Goal: Task Accomplishment & Management: Manage account settings

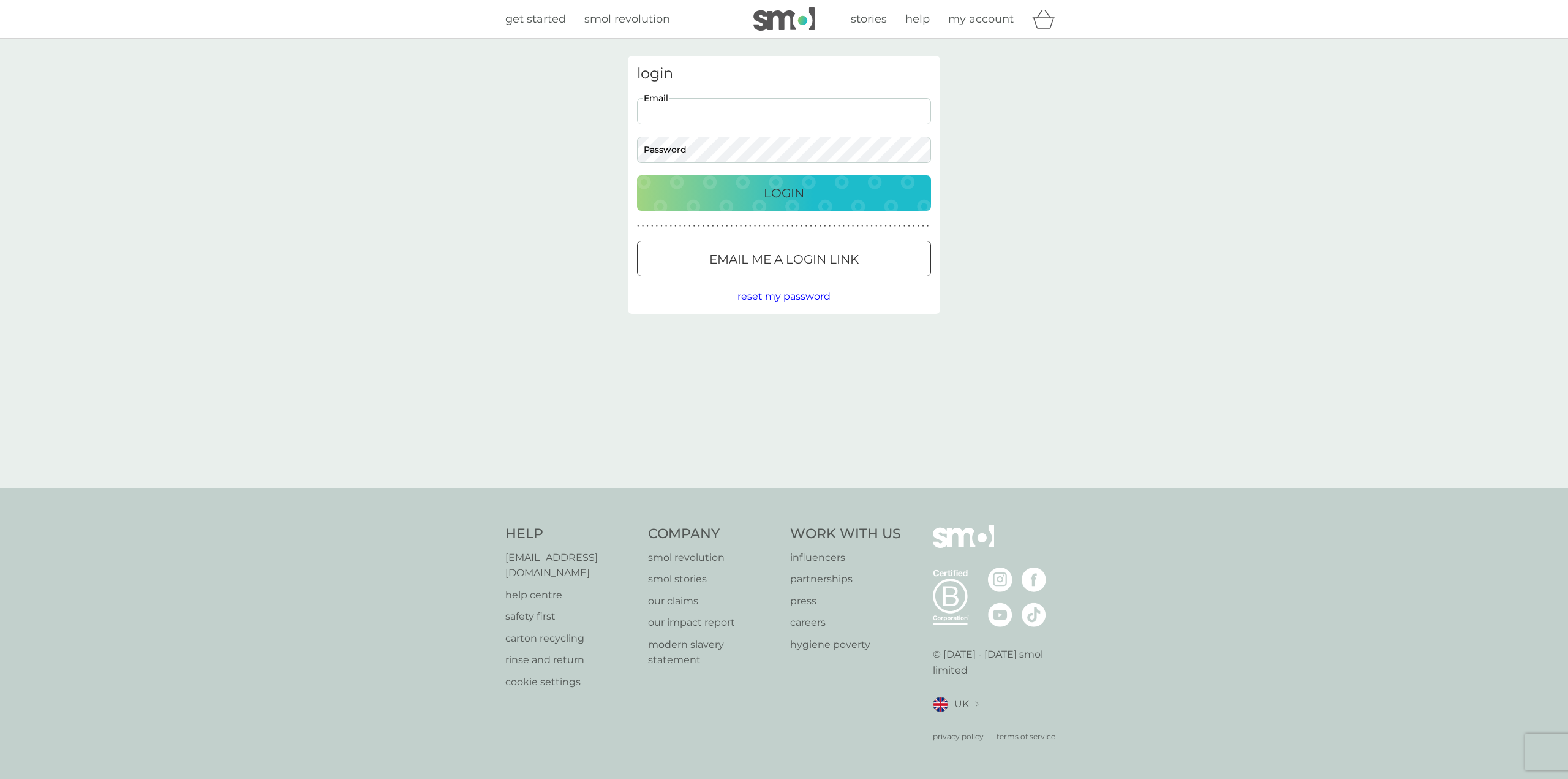
click at [670, 107] on input "Email" at bounding box center [784, 111] width 294 height 26
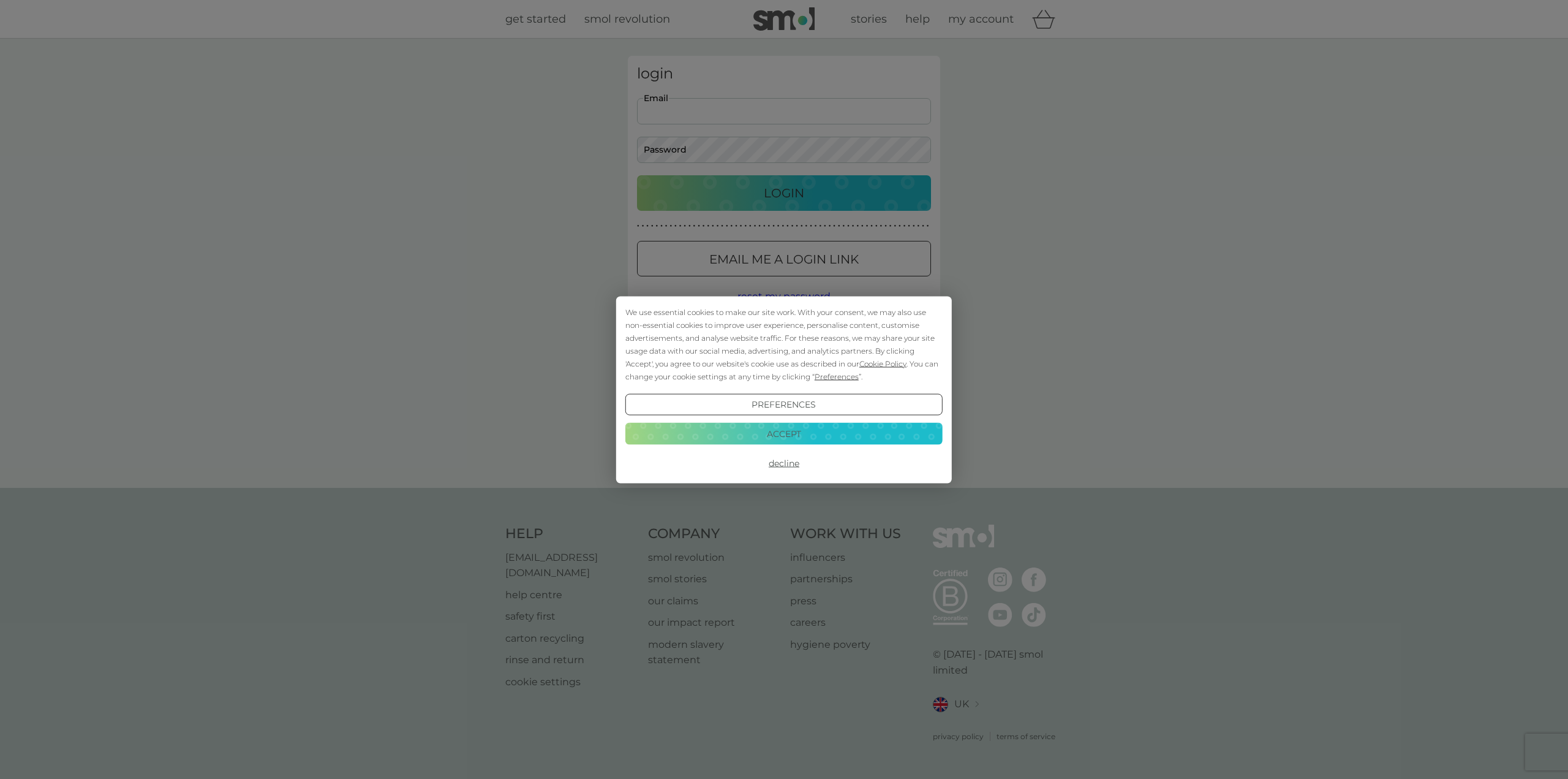
type input "claired13@yahoo.co.uk"
click at [770, 432] on button "Accept" at bounding box center [784, 434] width 317 height 22
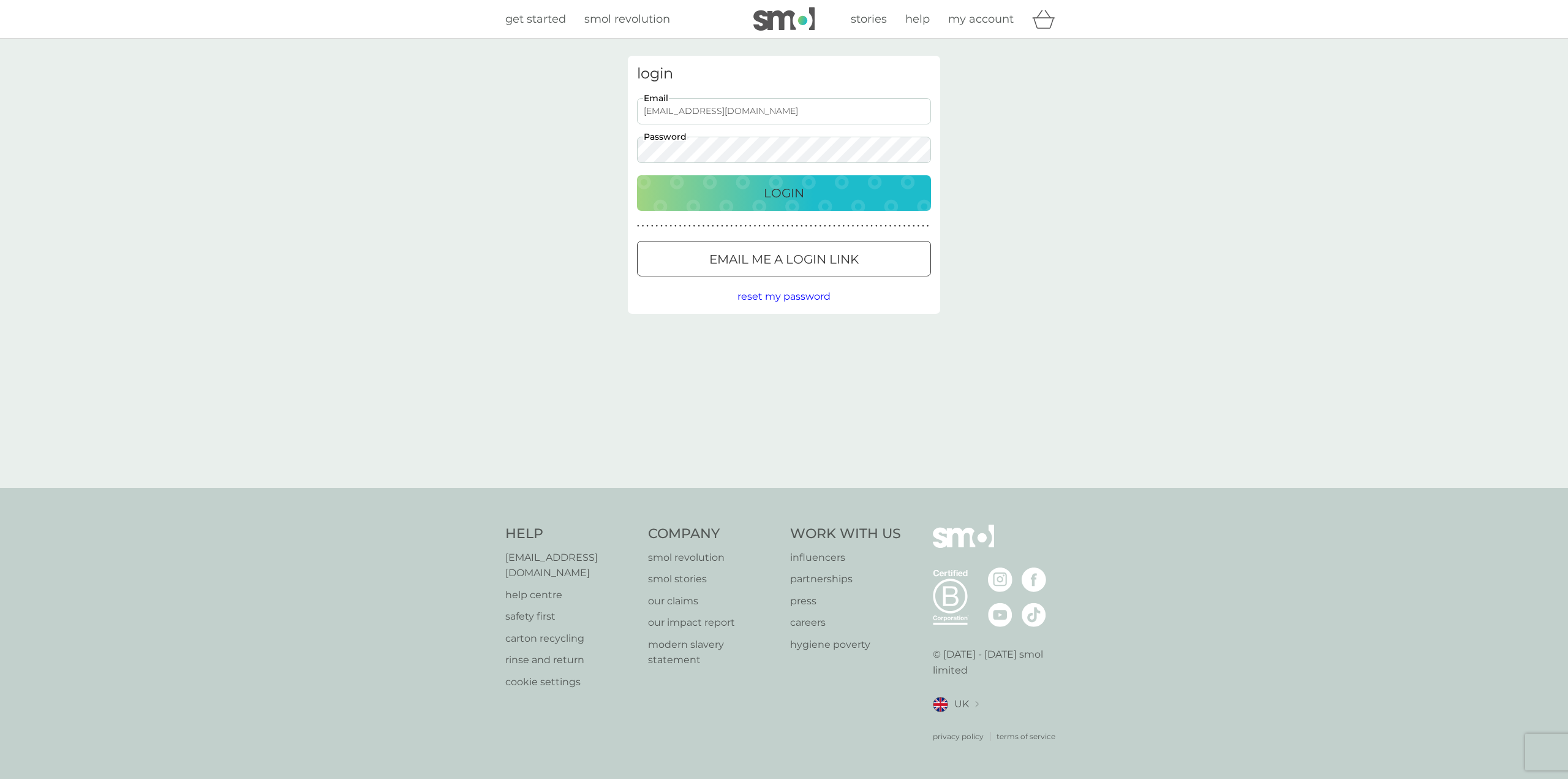
click at [637, 175] on button "Login" at bounding box center [784, 193] width 294 height 35
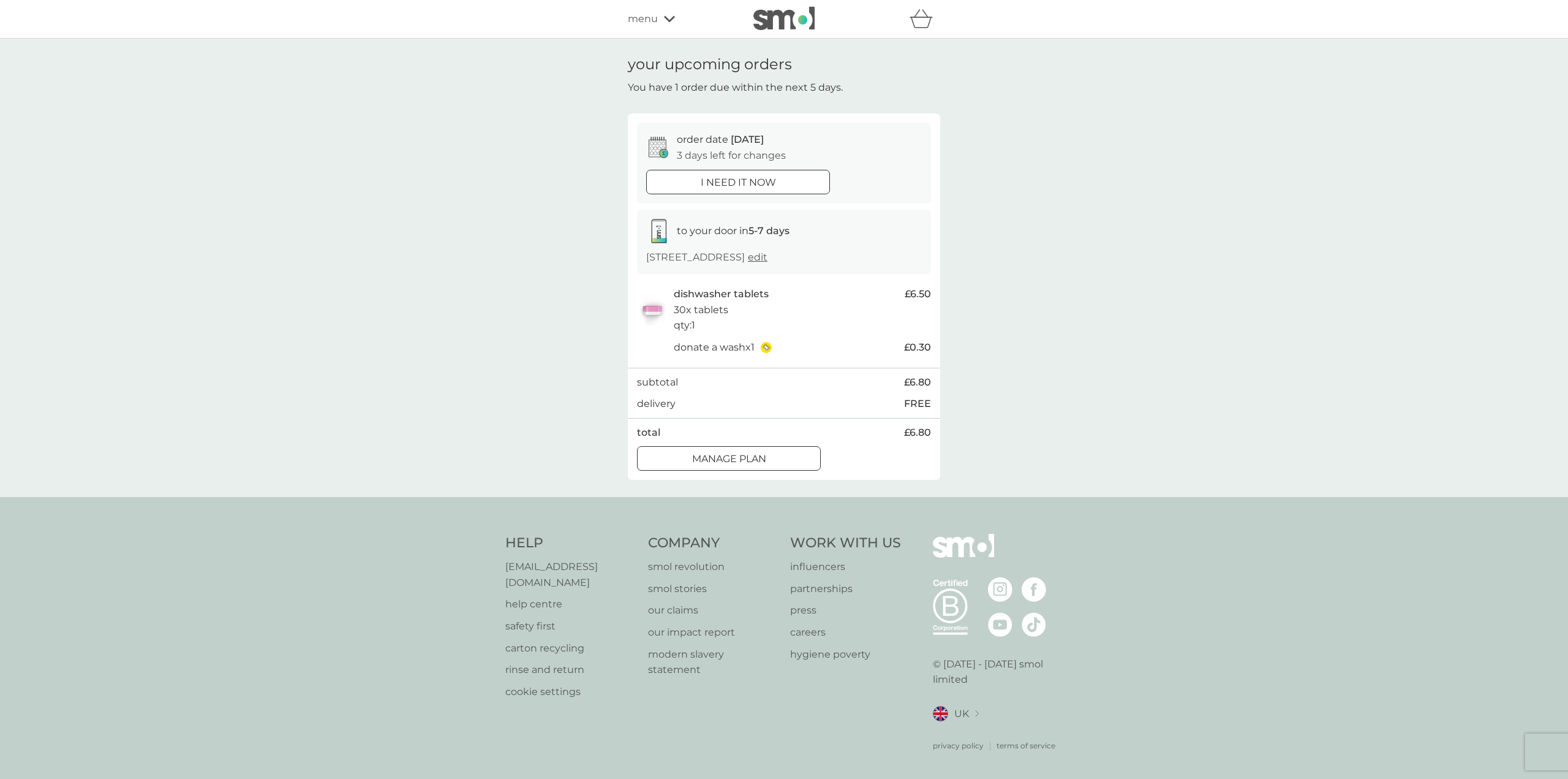
click at [770, 461] on div "Manage plan" at bounding box center [729, 459] width 182 height 16
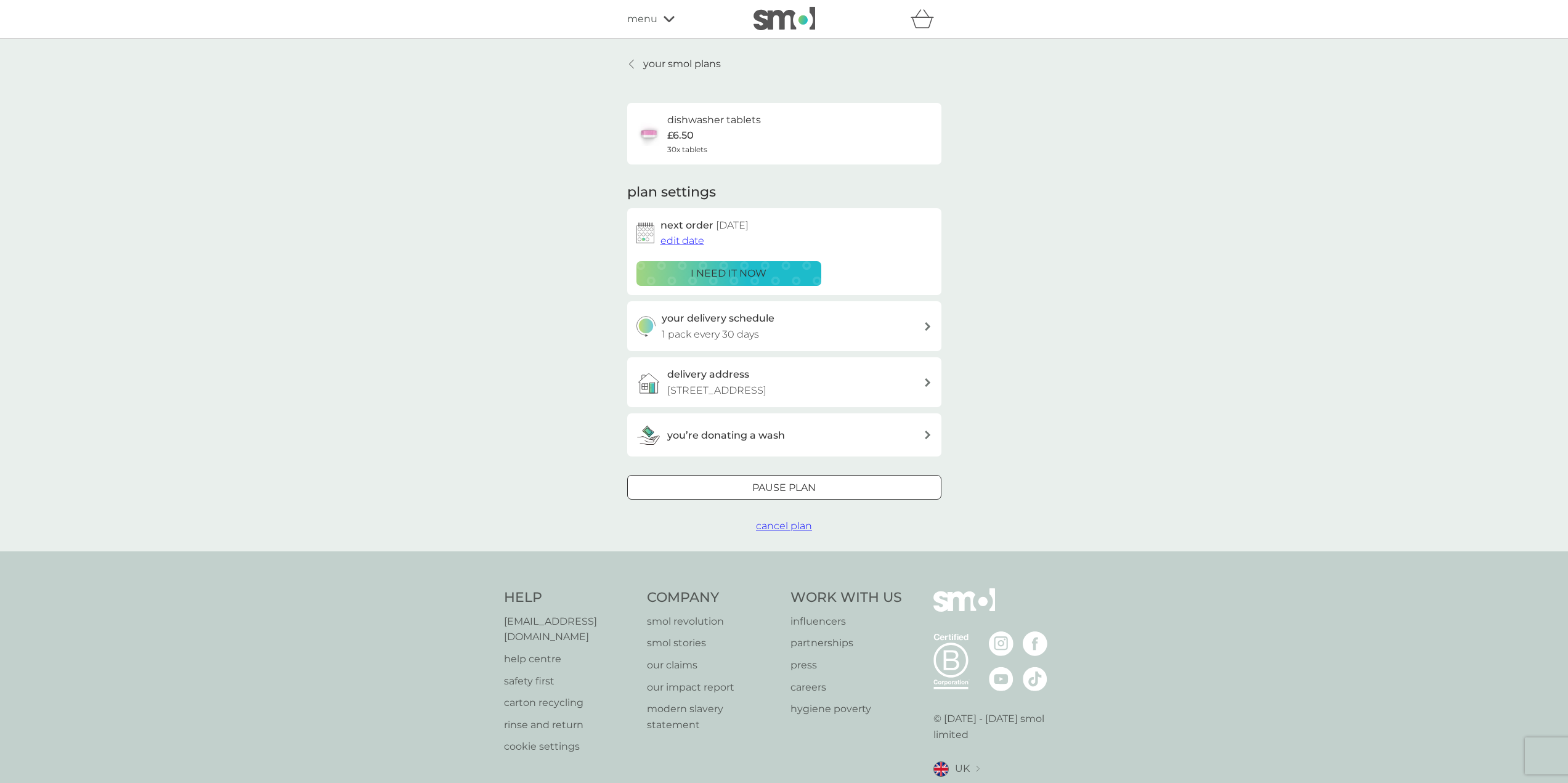
click at [687, 242] on span "edit date" at bounding box center [682, 240] width 44 height 12
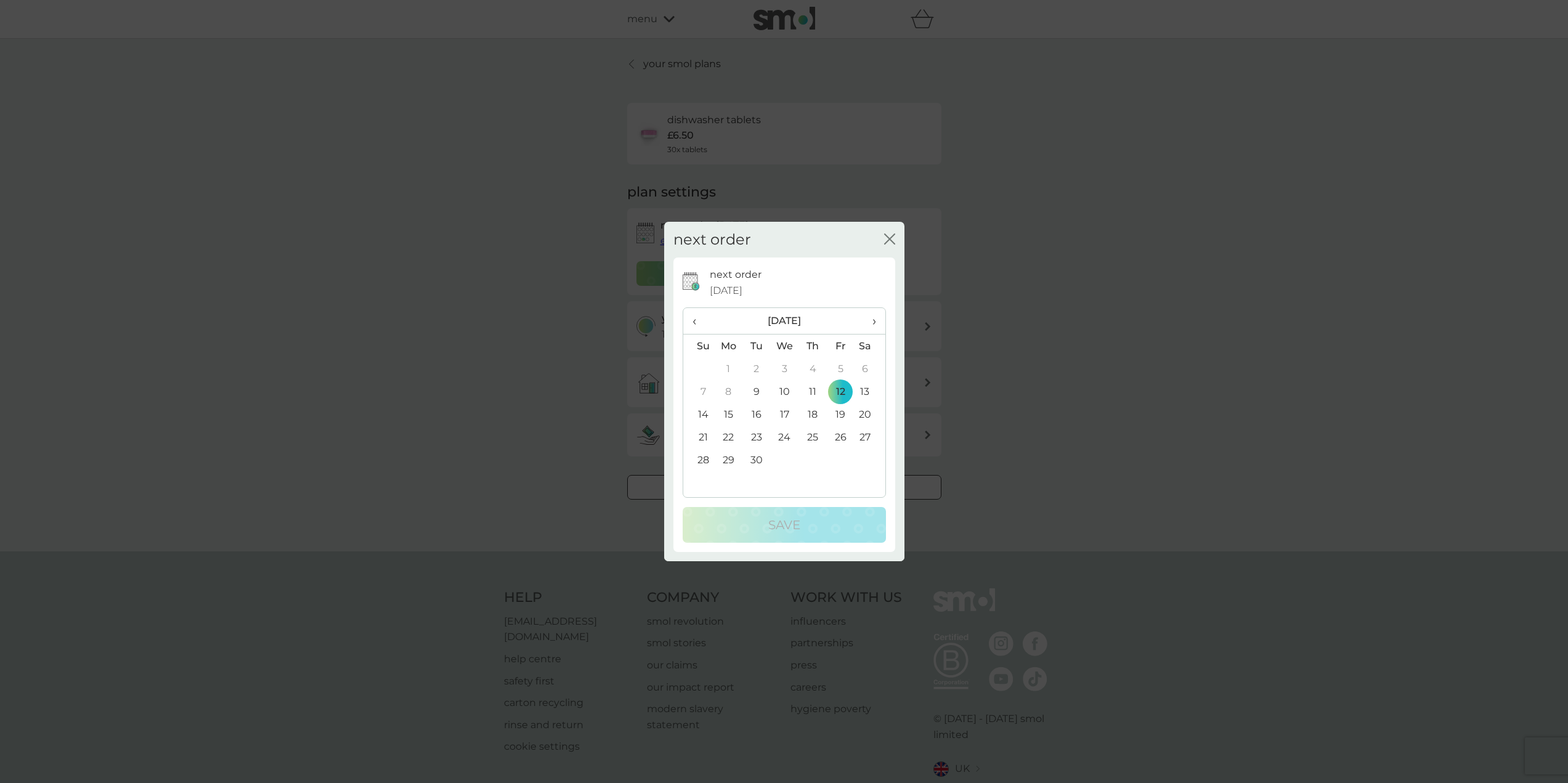
click at [875, 322] on span "›" at bounding box center [869, 321] width 12 height 26
click at [727, 390] on td "6" at bounding box center [729, 391] width 28 height 23
click at [791, 528] on p "Save" at bounding box center [784, 525] width 32 height 20
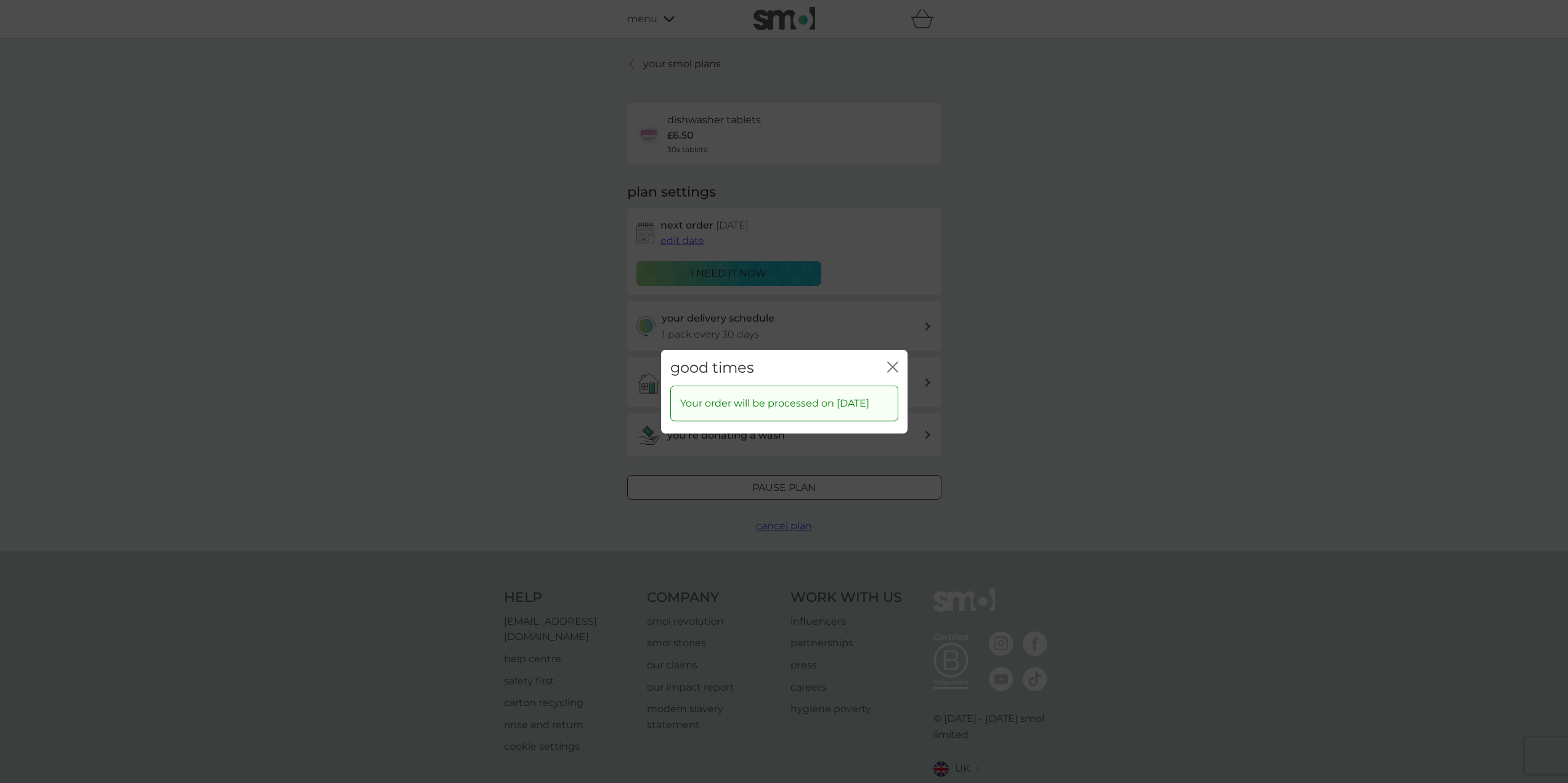
click at [893, 361] on icon "close" at bounding box center [892, 366] width 11 height 11
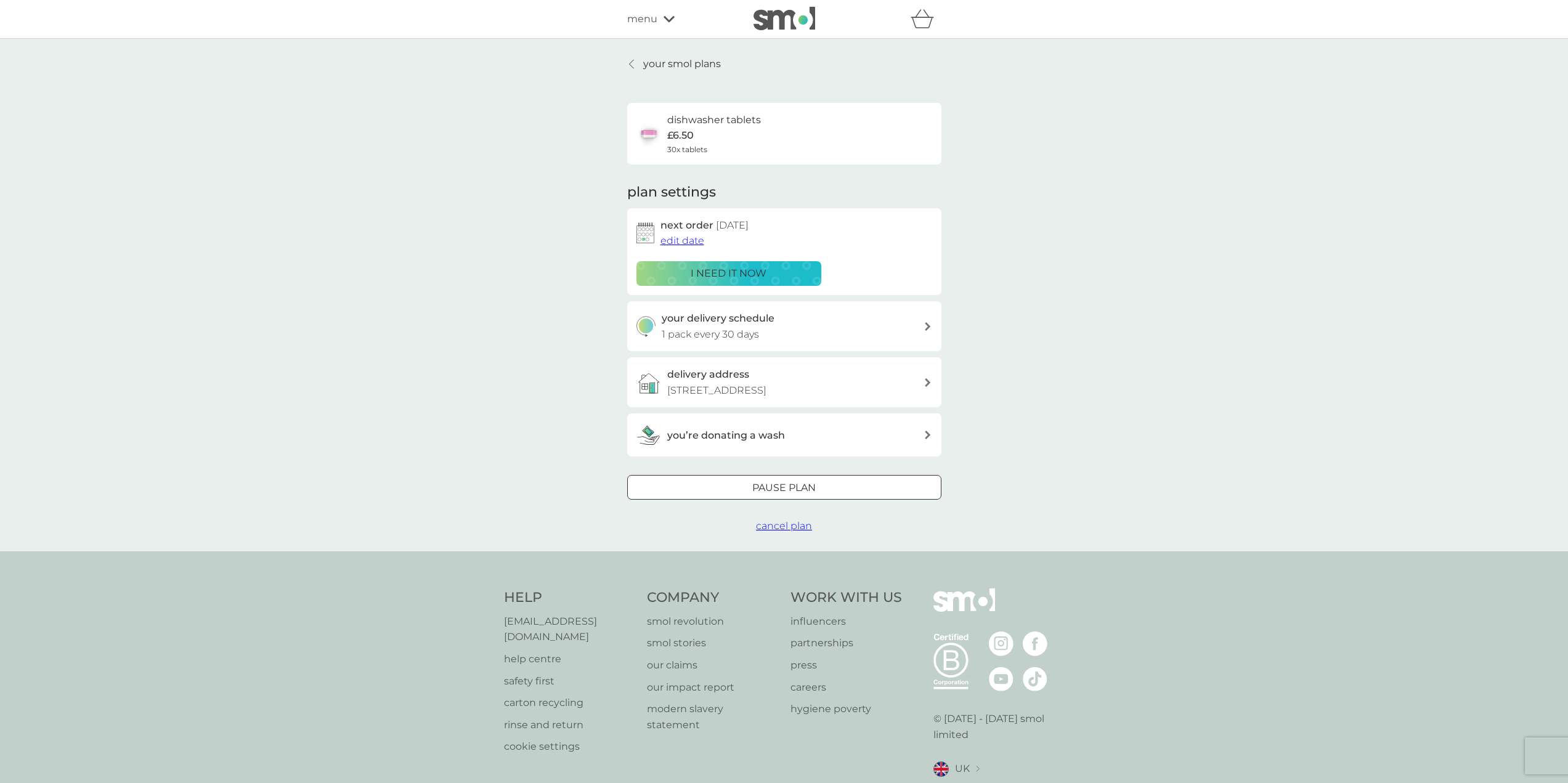
click at [667, 65] on p "your smol plans" at bounding box center [682, 64] width 78 height 16
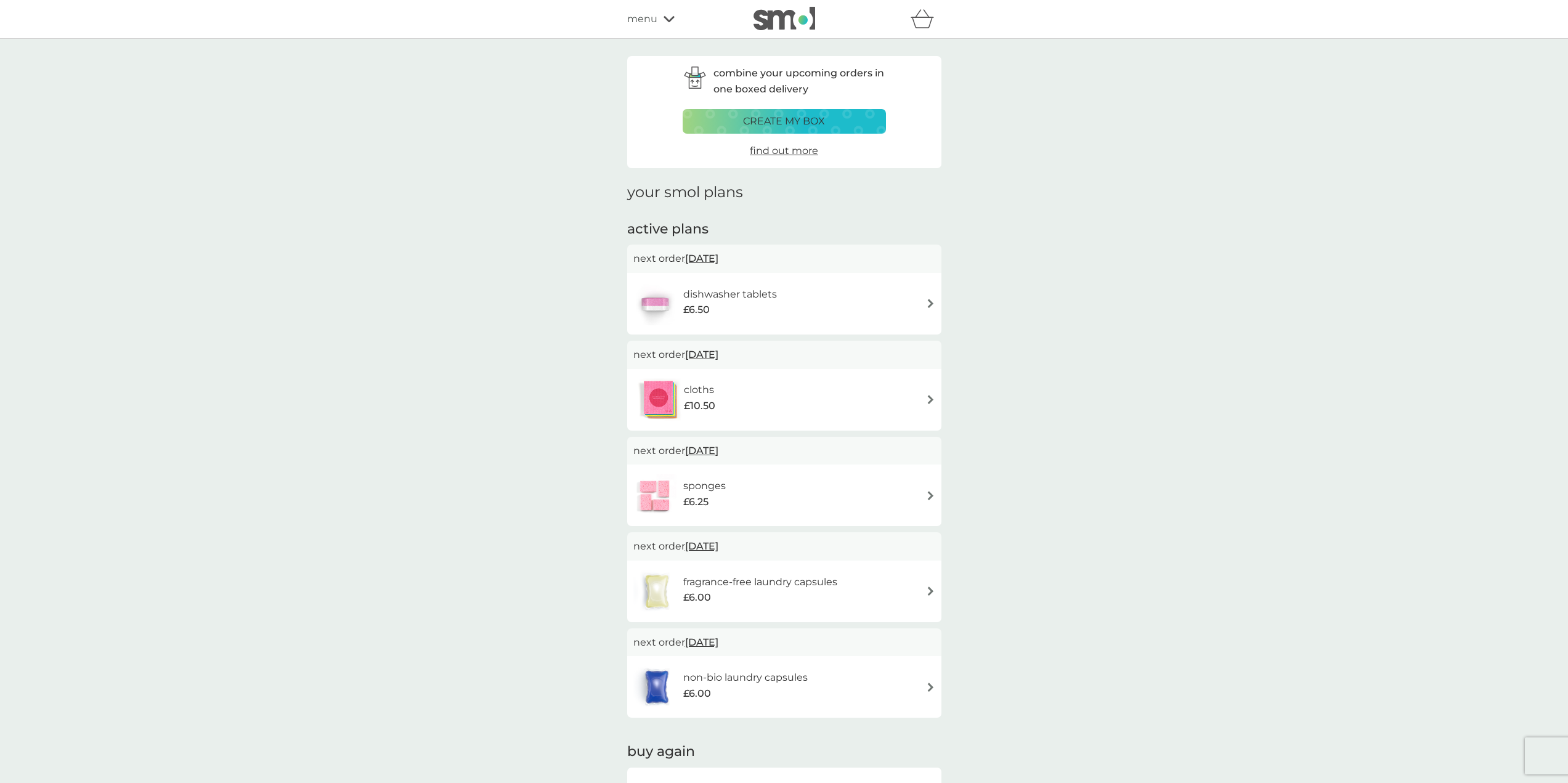
click at [671, 19] on icon at bounding box center [669, 19] width 11 height 6
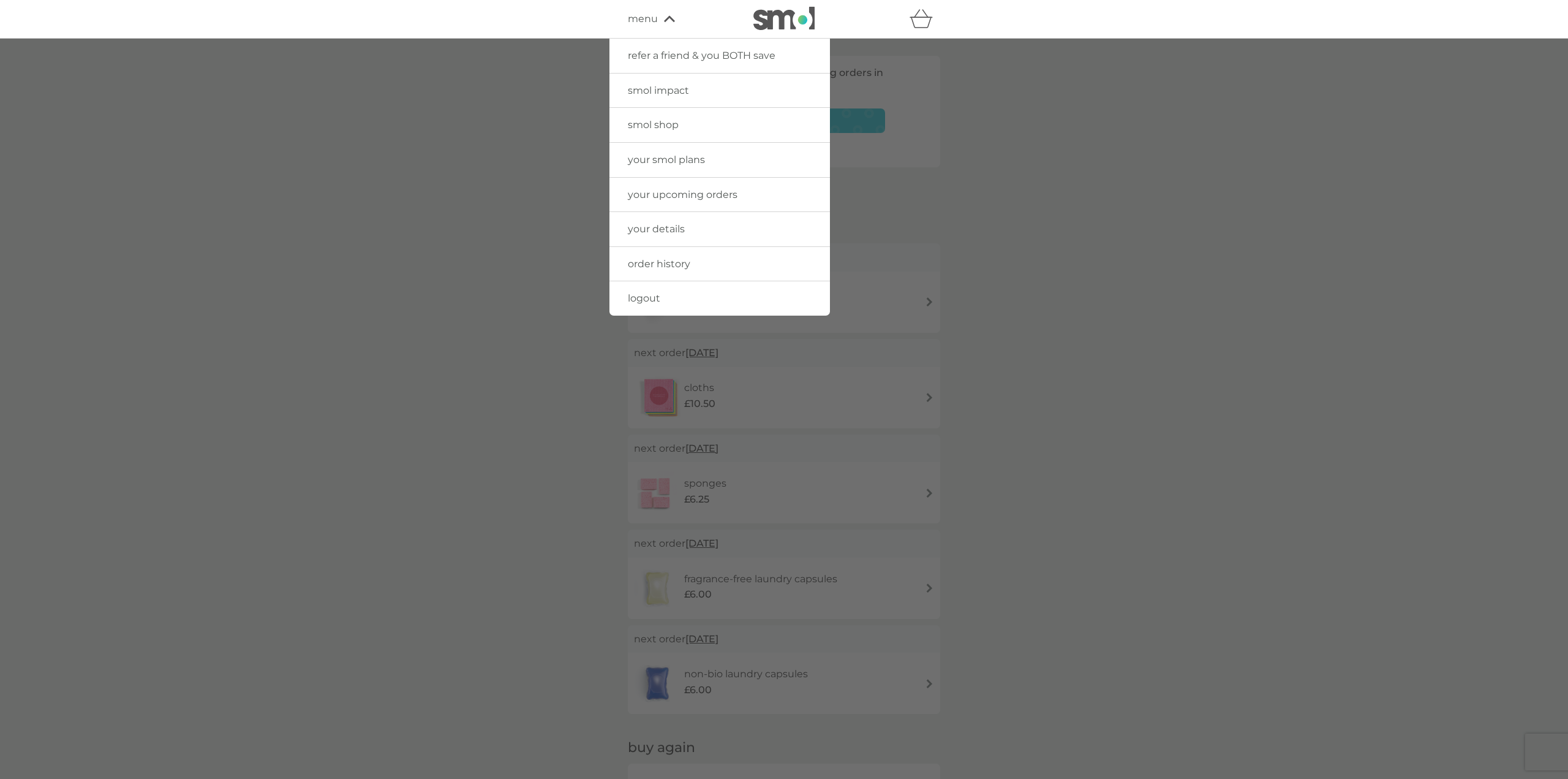
click at [655, 262] on span "order history" at bounding box center [658, 264] width 62 height 12
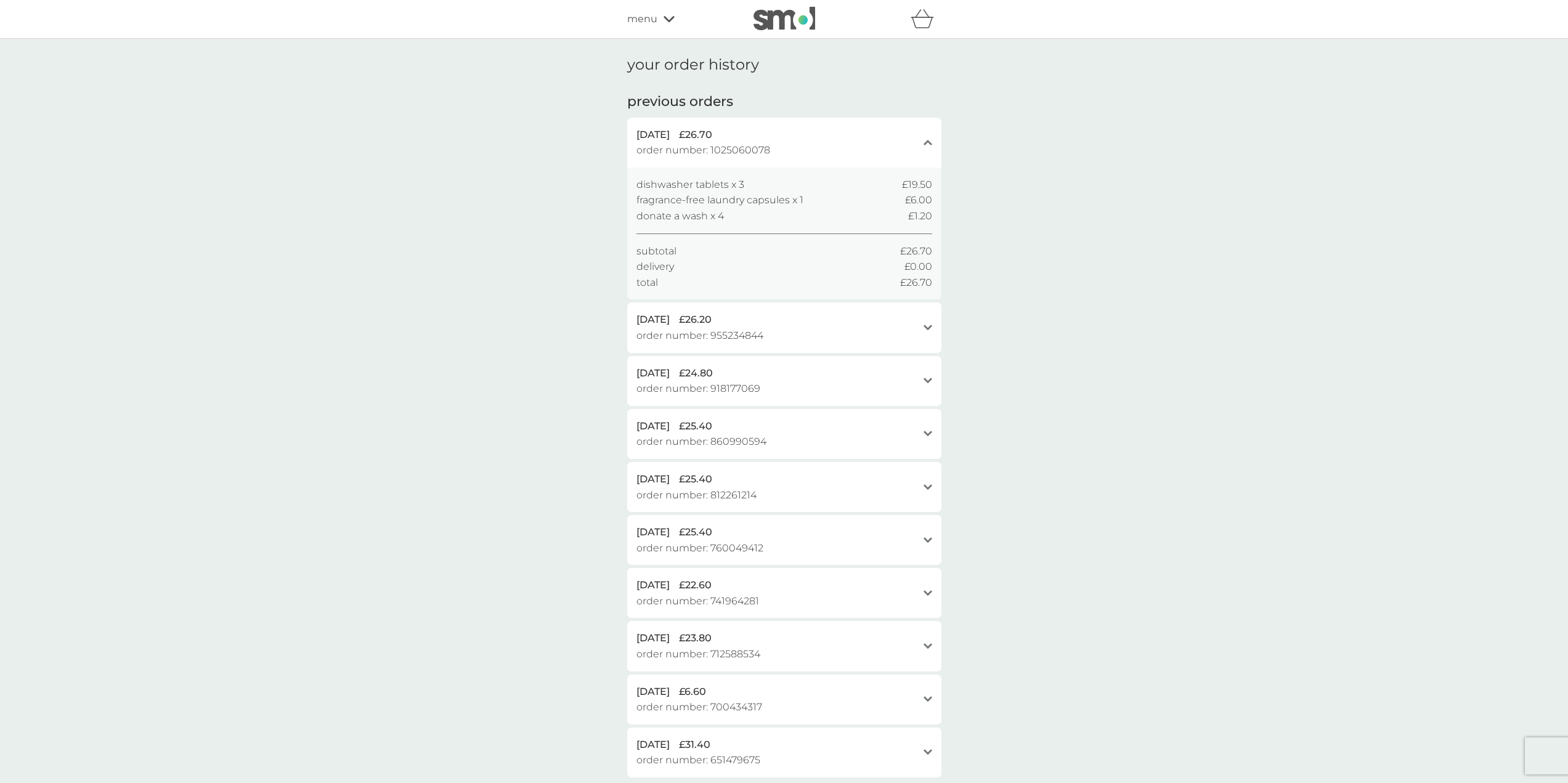
click at [928, 146] on div "close" at bounding box center [928, 142] width 8 height 10
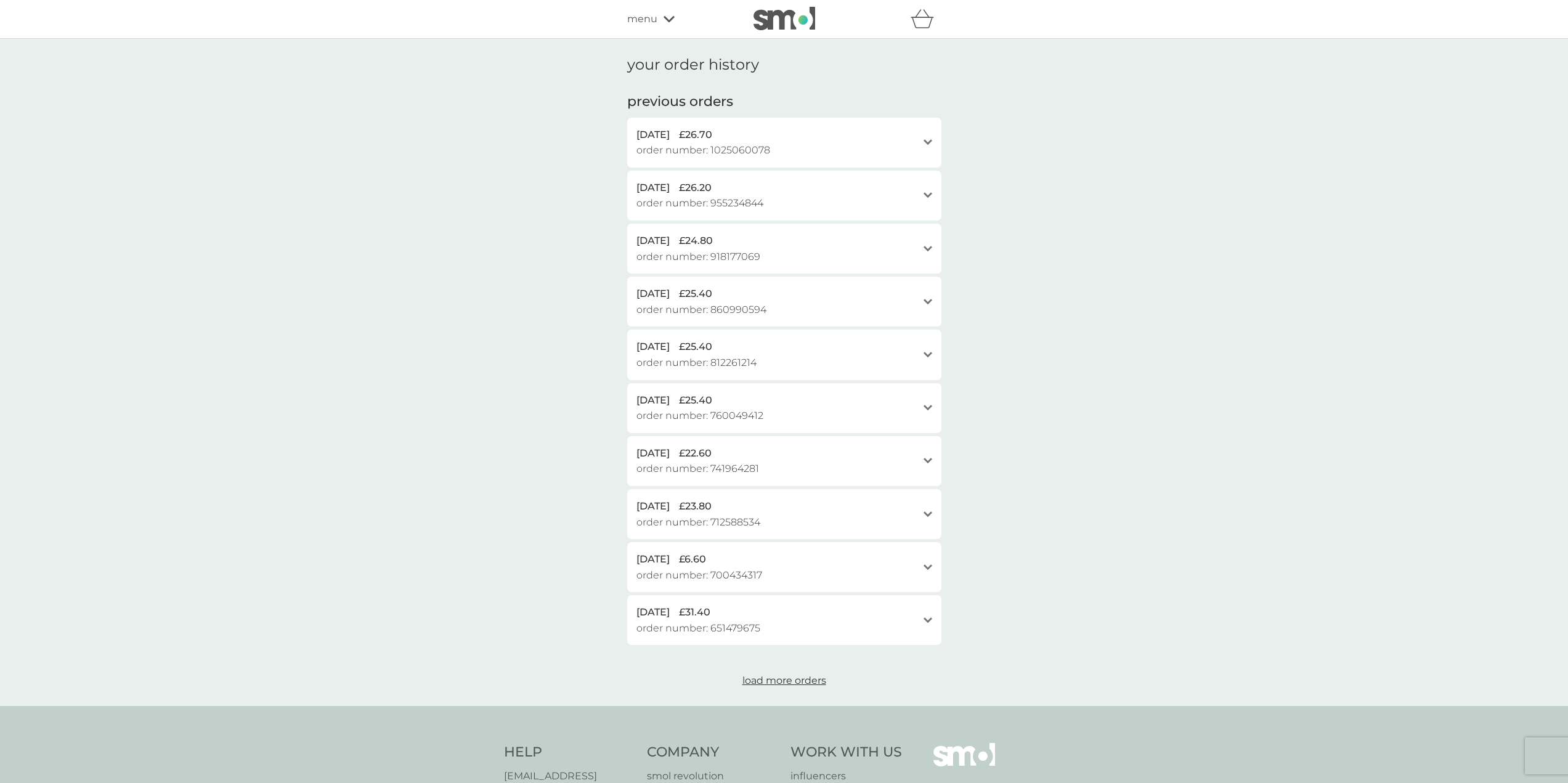
click at [929, 200] on div "open" at bounding box center [928, 195] width 8 height 10
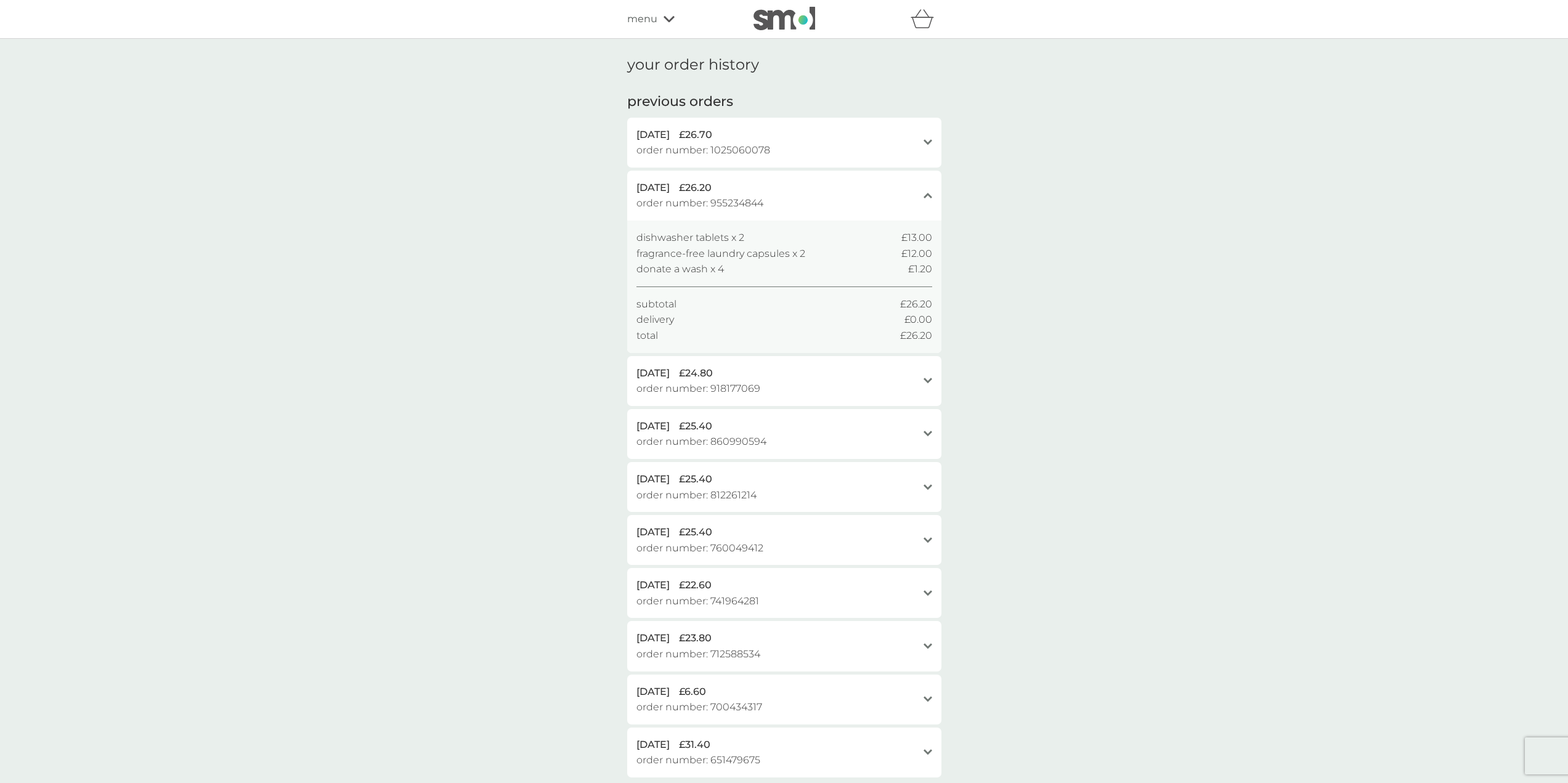
click at [929, 200] on div "close" at bounding box center [928, 195] width 8 height 10
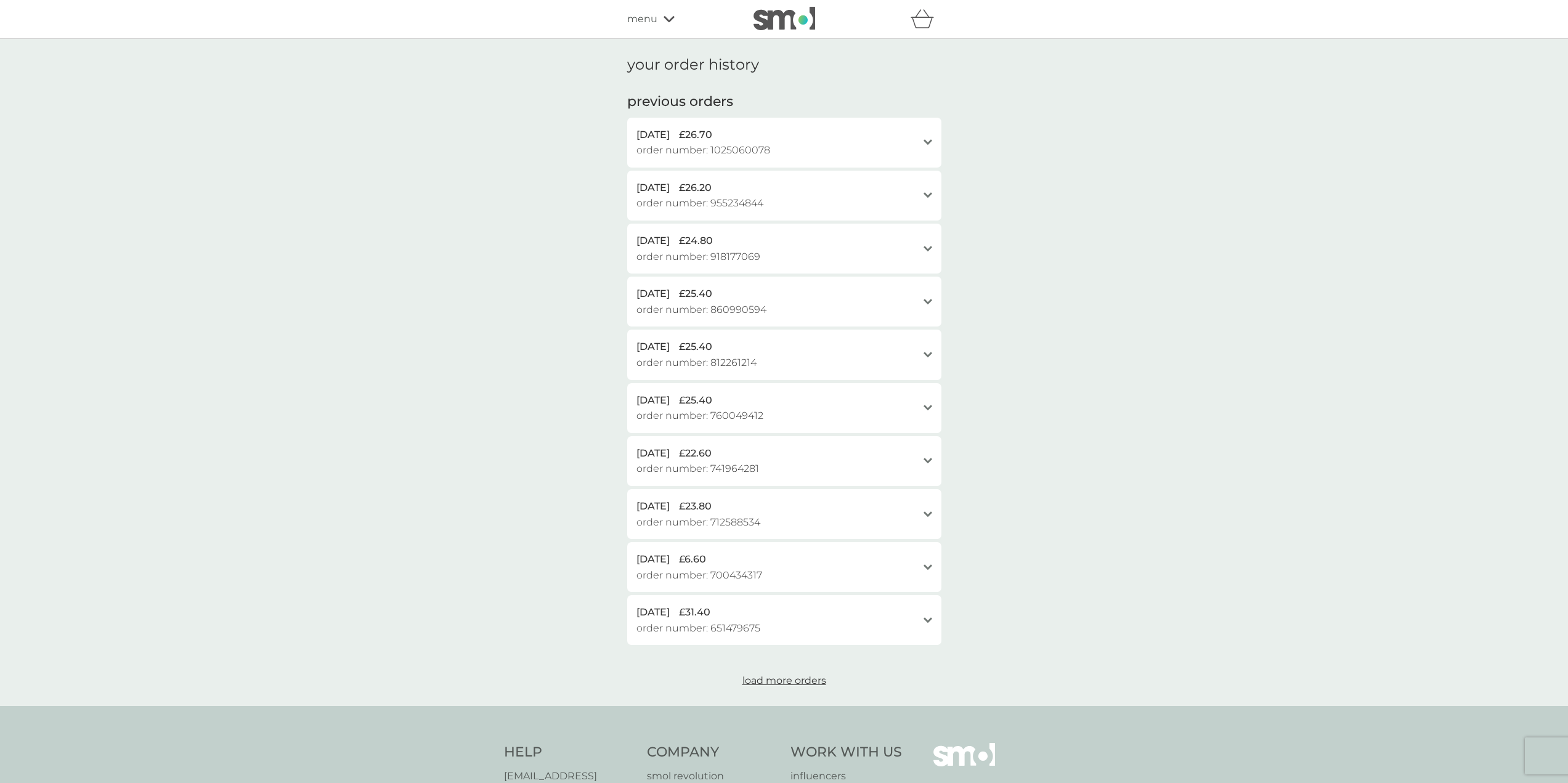
click at [928, 244] on div "open" at bounding box center [928, 249] width 8 height 10
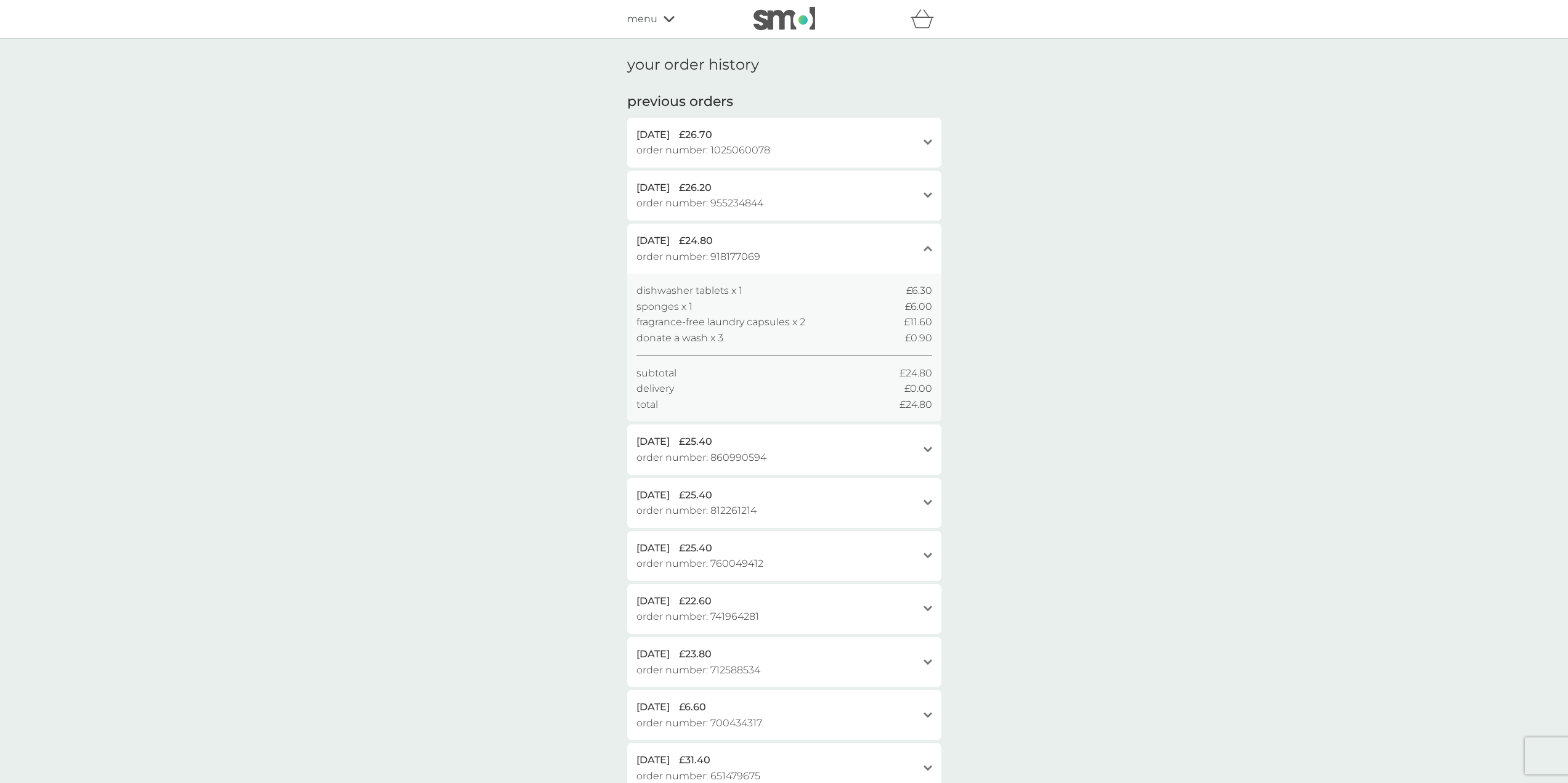
click at [928, 244] on div "close" at bounding box center [928, 249] width 8 height 10
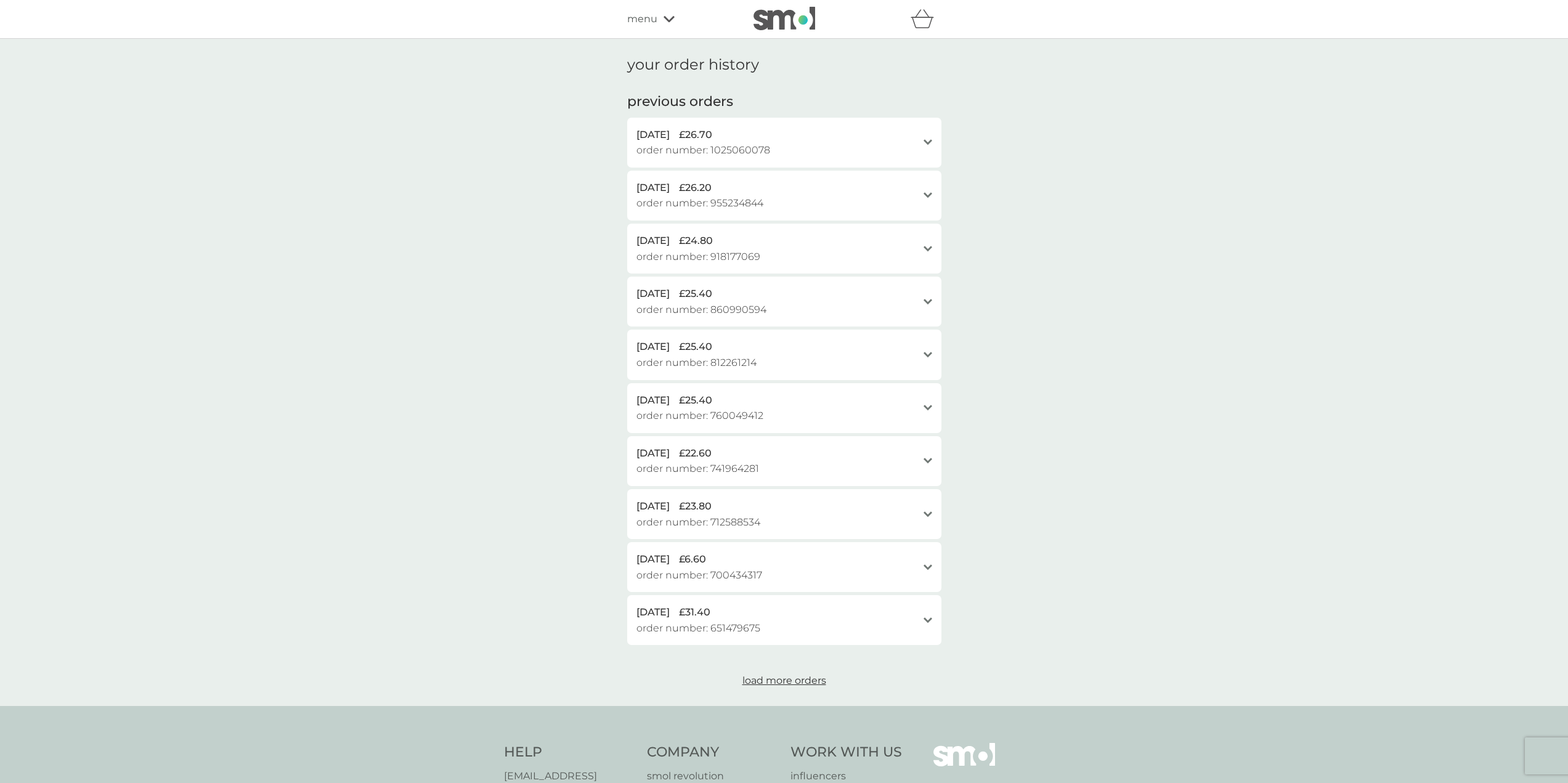
click at [656, 19] on span "menu" at bounding box center [642, 19] width 30 height 16
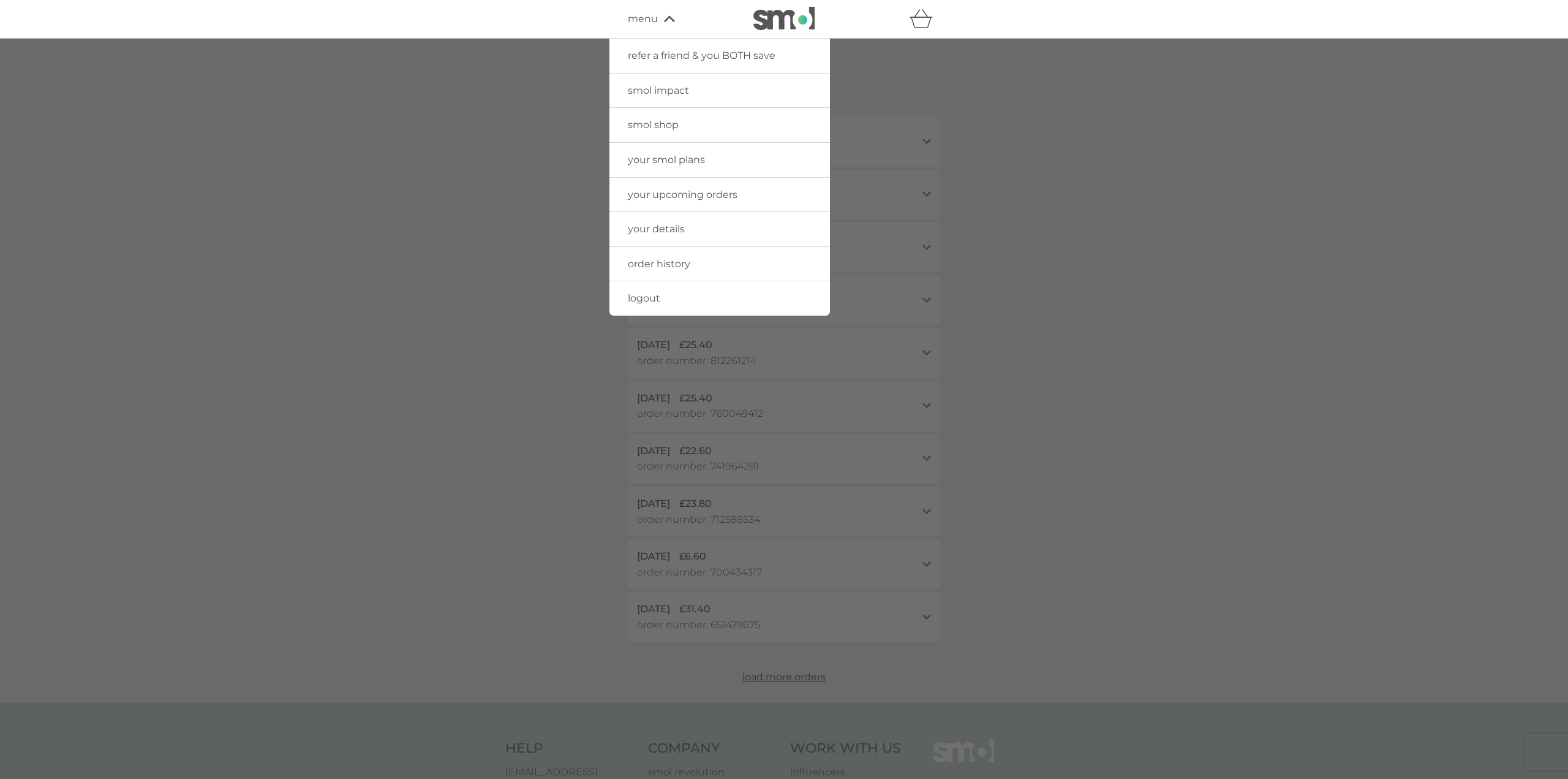
click at [645, 300] on span "logout" at bounding box center [644, 298] width 33 height 12
